Goal: Book appointment/travel/reservation

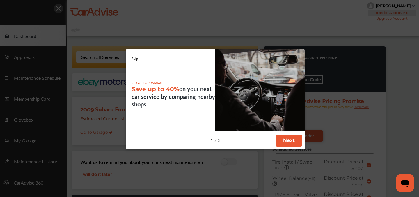
click at [135, 60] on link "Skip" at bounding box center [134, 59] width 7 height 5
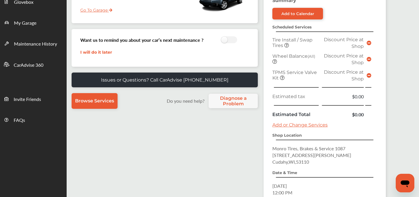
scroll to position [189, 0]
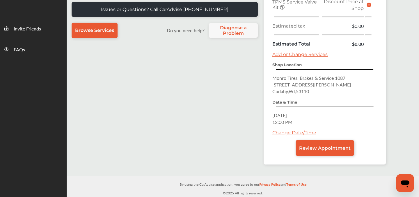
click at [288, 135] on link "Change Date/Time" at bounding box center [294, 133] width 44 height 6
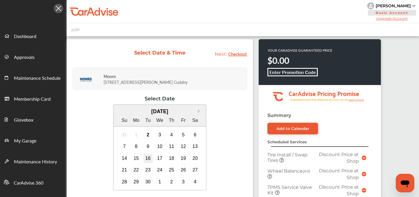
click at [146, 158] on div "16" at bounding box center [147, 158] width 9 height 9
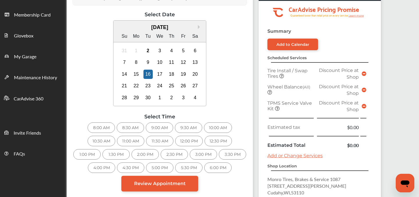
scroll to position [84, 0]
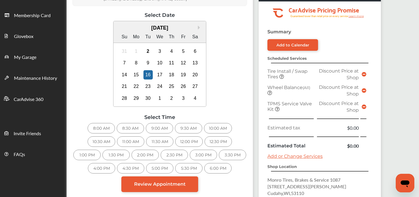
click at [125, 144] on div "11:00 AM" at bounding box center [130, 142] width 27 height 10
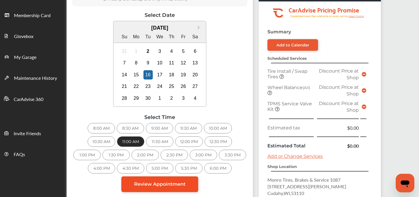
click at [158, 185] on span "Review Appointment" at bounding box center [159, 185] width 51 height 6
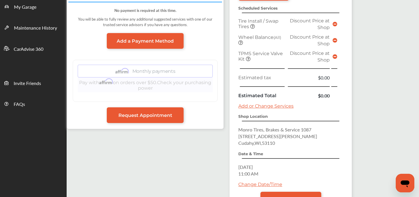
scroll to position [183, 0]
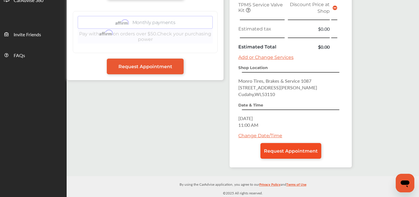
click at [301, 150] on span "Request Appointment" at bounding box center [291, 152] width 54 height 6
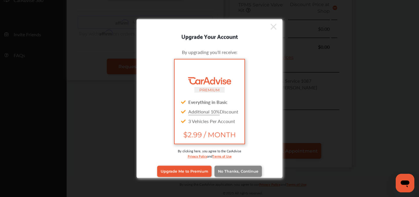
click at [227, 177] on link "No Thanks, Continue" at bounding box center [237, 171] width 47 height 11
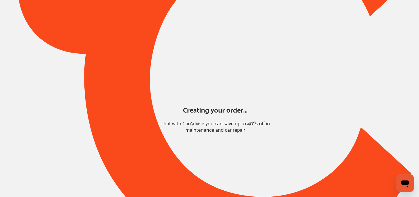
scroll to position [51, 0]
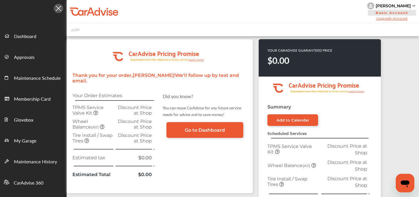
click at [16, 19] on div "Dashboard Approvals Maintenance Schedule Membership Card Glovebox My Garage Mai…" at bounding box center [33, 187] width 67 height 346
